Goal: Task Accomplishment & Management: Manage account settings

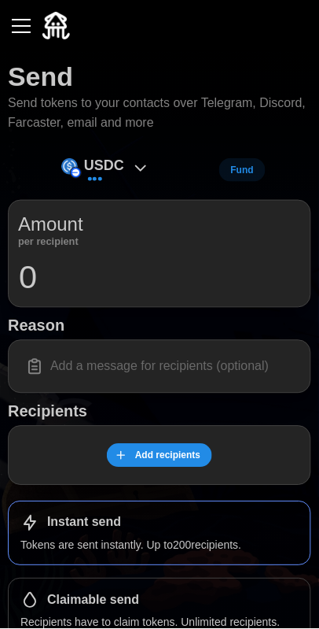
click at [102, 172] on span at bounding box center [95, 179] width 14 height 14
click at [151, 164] on div "USDC" at bounding box center [106, 170] width 105 height 35
click at [92, 164] on p "USDC" at bounding box center [104, 165] width 40 height 23
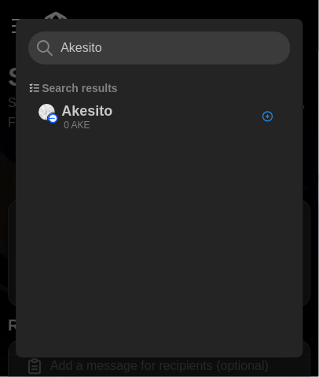
type input "Akesito"
click at [105, 109] on p "Akesito" at bounding box center [86, 111] width 51 height 23
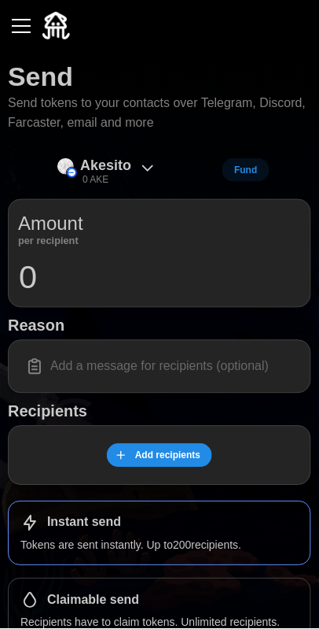
click at [103, 179] on p "0 AKE" at bounding box center [96, 179] width 26 height 13
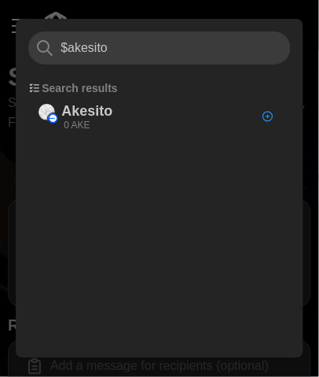
type input "$akesito"
click at [102, 120] on p "Akesito" at bounding box center [86, 111] width 51 height 23
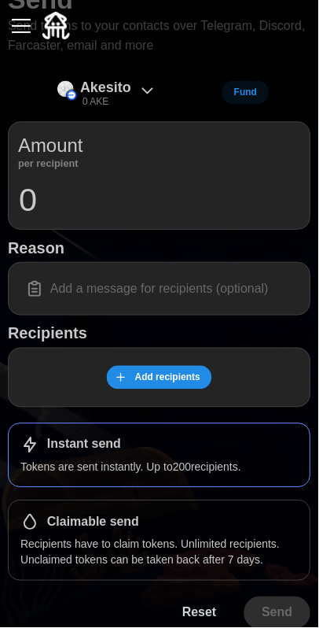
scroll to position [87, 0]
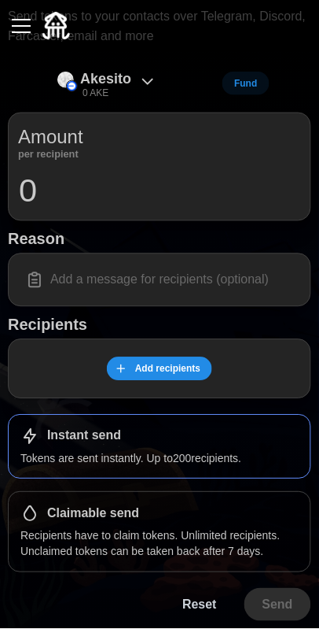
click at [35, 195] on input "0" at bounding box center [159, 191] width 283 height 39
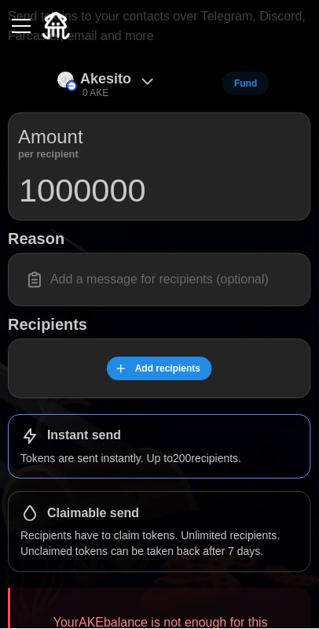
type input "1000000"
click at [98, 80] on p "Akesito" at bounding box center [105, 79] width 51 height 23
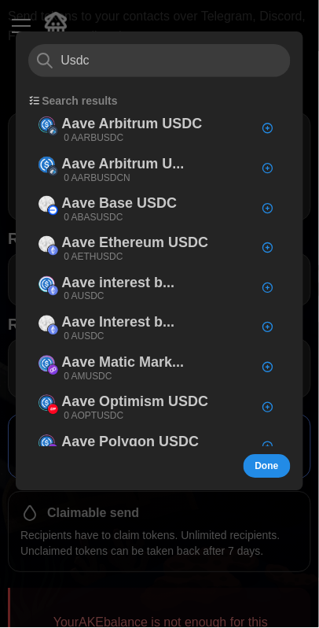
type input "Usdc"
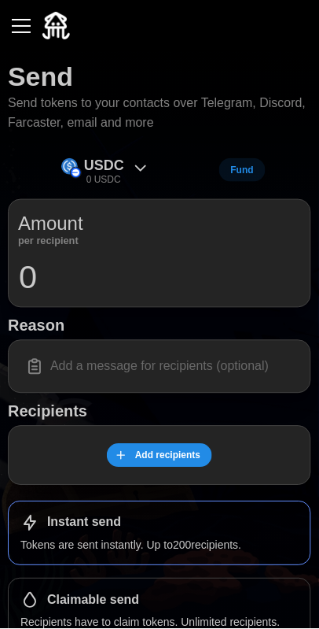
click at [23, 27] on div "button" at bounding box center [21, 26] width 19 height 2
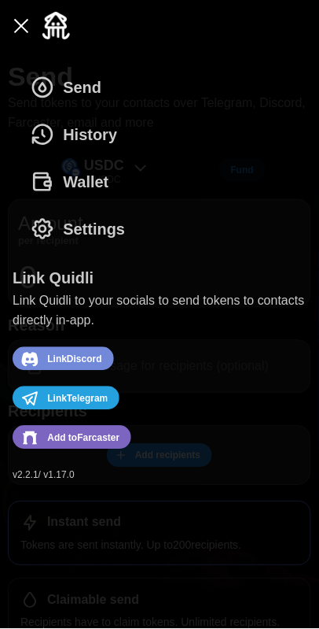
click at [59, 443] on span "Add to [GEOGRAPHIC_DATA]" at bounding box center [83, 438] width 72 height 20
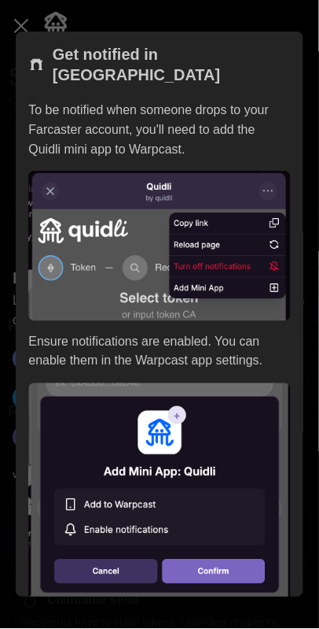
click at [213, 550] on img at bounding box center [159, 494] width 262 height 222
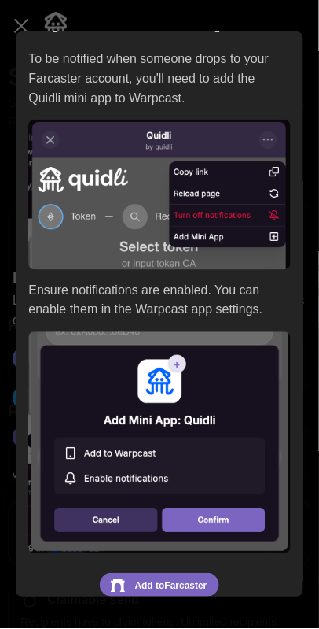
click at [154, 576] on span "Add to [GEOGRAPHIC_DATA]" at bounding box center [171, 586] width 72 height 20
click at [22, 30] on div at bounding box center [159, 314] width 319 height 629
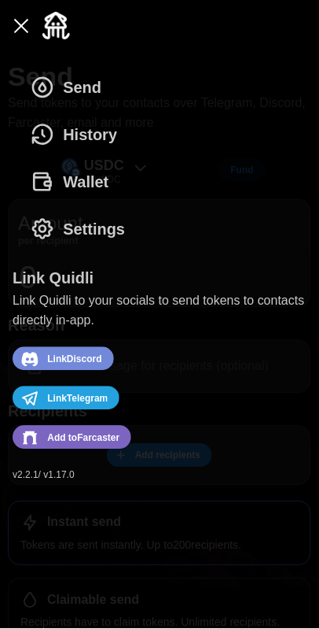
click at [70, 190] on span "Wallet" at bounding box center [86, 182] width 46 height 46
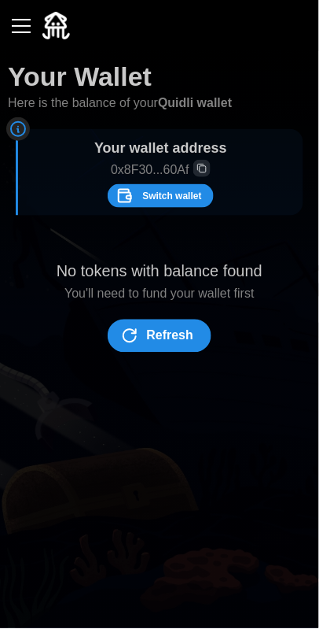
click at [160, 193] on span "Switch wallet" at bounding box center [171, 196] width 59 height 22
